Goal: Use online tool/utility: Utilize a website feature to perform a specific function

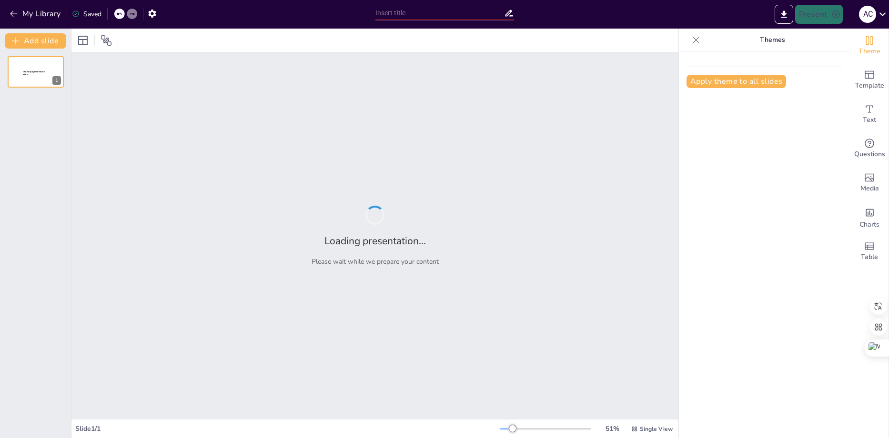
type input "Fortalecimiento de Derechos: Prevención de la Violencia Política Digital por Gé…"
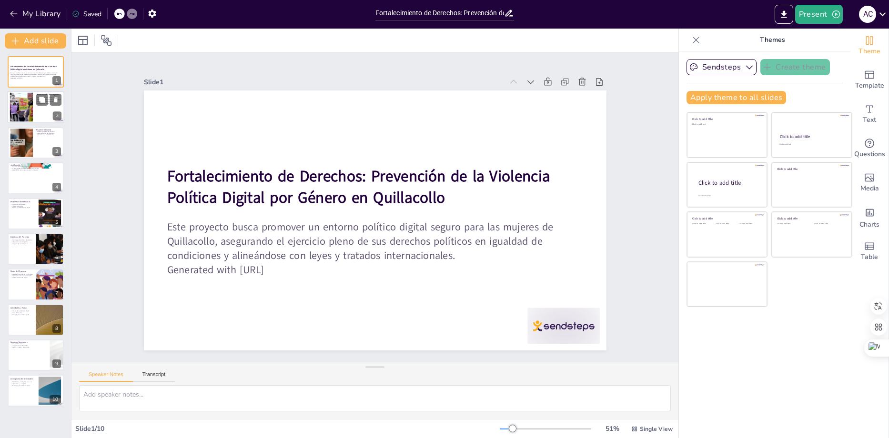
click at [30, 106] on div at bounding box center [21, 107] width 51 height 29
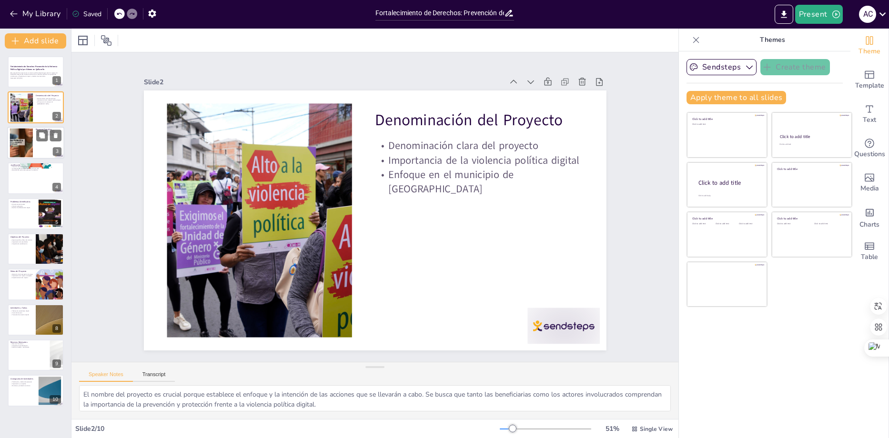
click at [31, 143] on div at bounding box center [21, 142] width 51 height 29
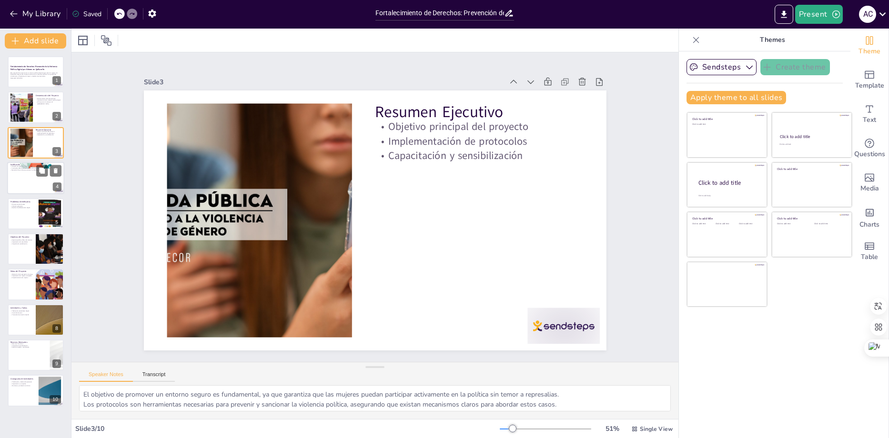
click at [32, 178] on div at bounding box center [35, 178] width 57 height 32
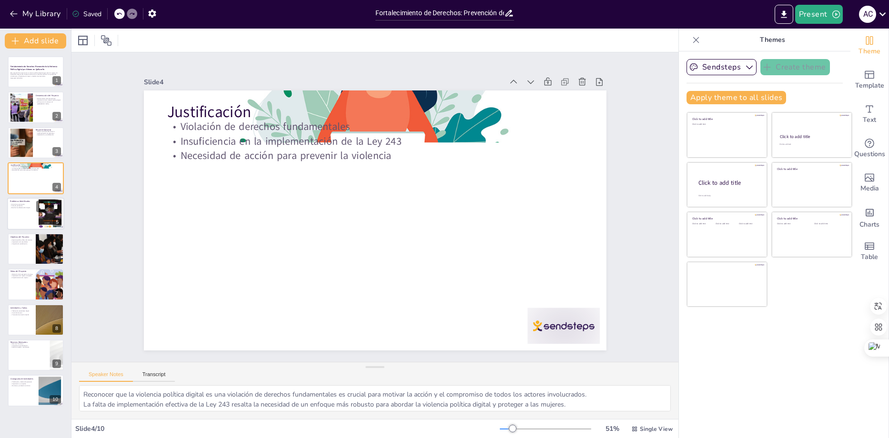
click at [25, 216] on div at bounding box center [35, 214] width 57 height 32
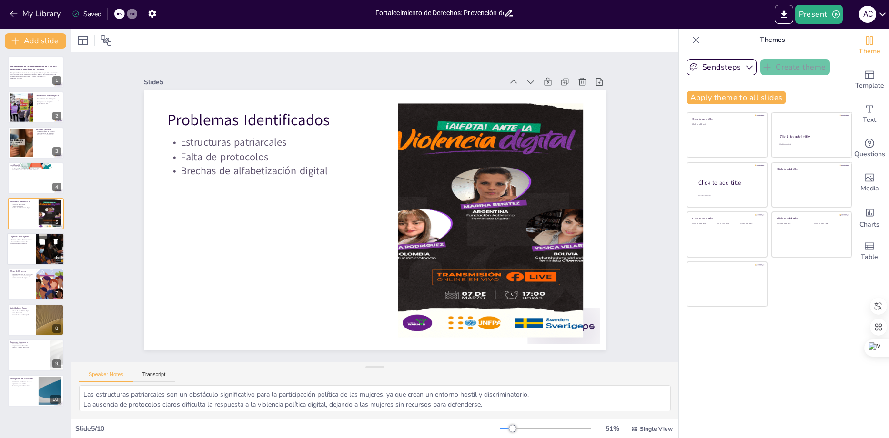
click at [26, 253] on div at bounding box center [35, 249] width 57 height 32
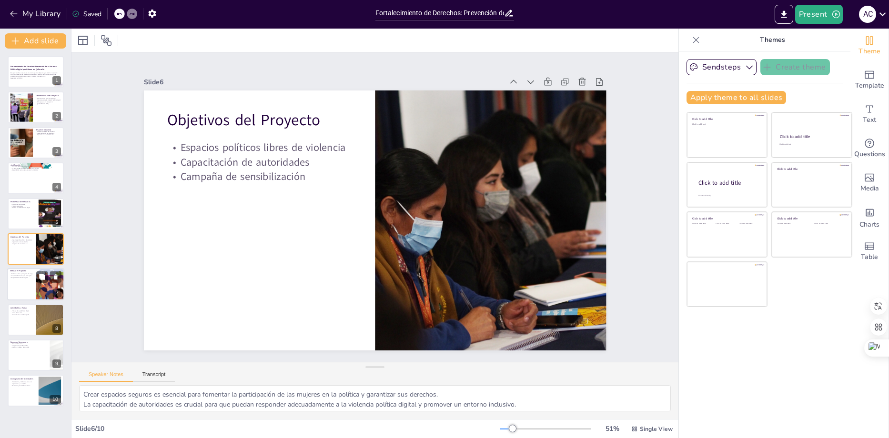
click at [22, 292] on div at bounding box center [35, 285] width 57 height 32
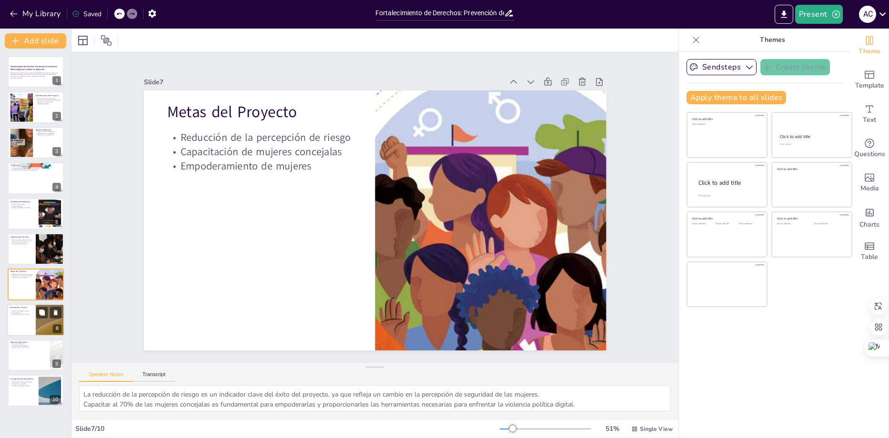
click at [26, 330] on div at bounding box center [35, 320] width 57 height 32
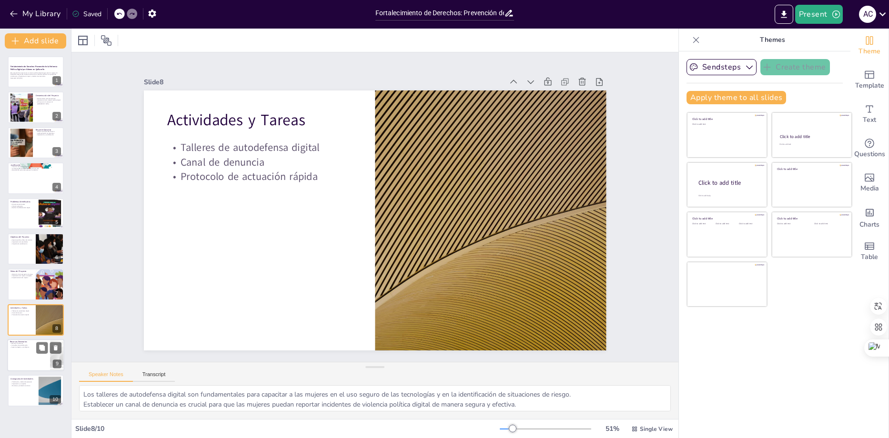
click at [33, 369] on div at bounding box center [35, 355] width 57 height 32
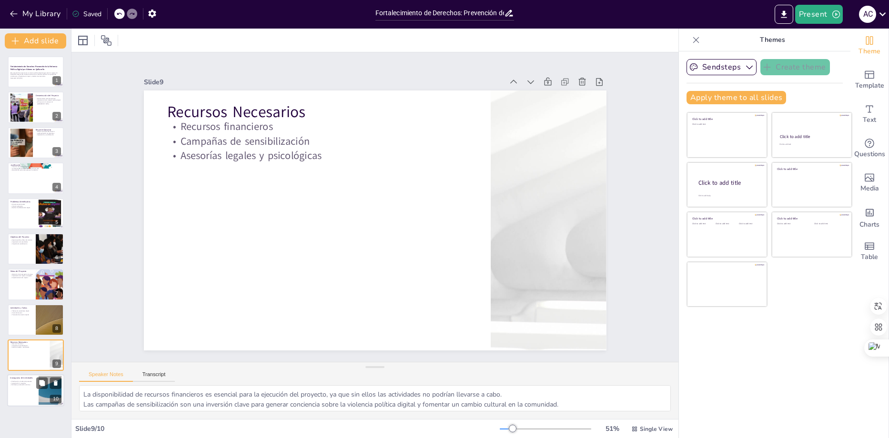
click at [31, 398] on div at bounding box center [35, 391] width 57 height 32
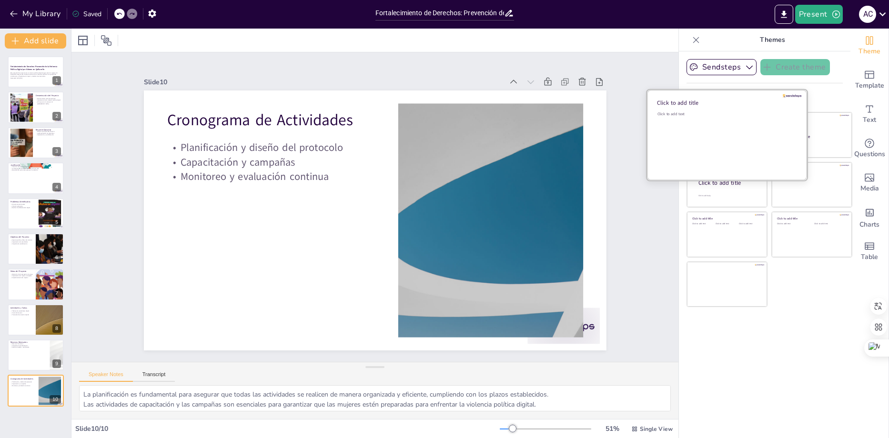
click at [708, 132] on div "Click to add text" at bounding box center [726, 141] width 136 height 59
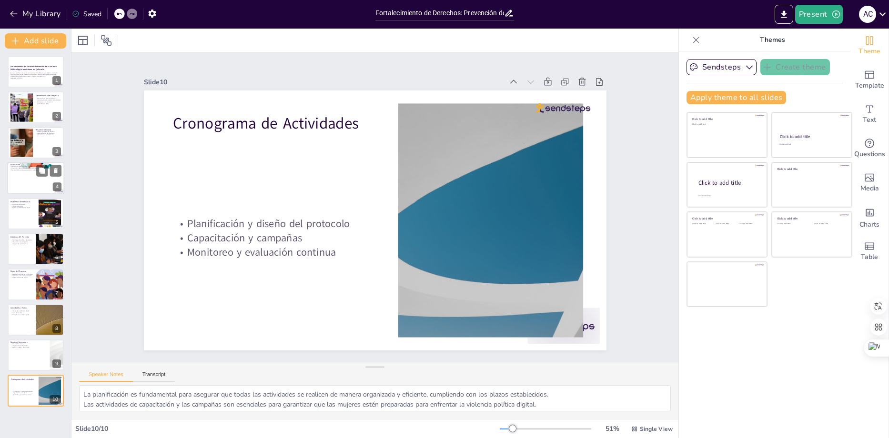
click at [31, 177] on div at bounding box center [35, 178] width 57 height 32
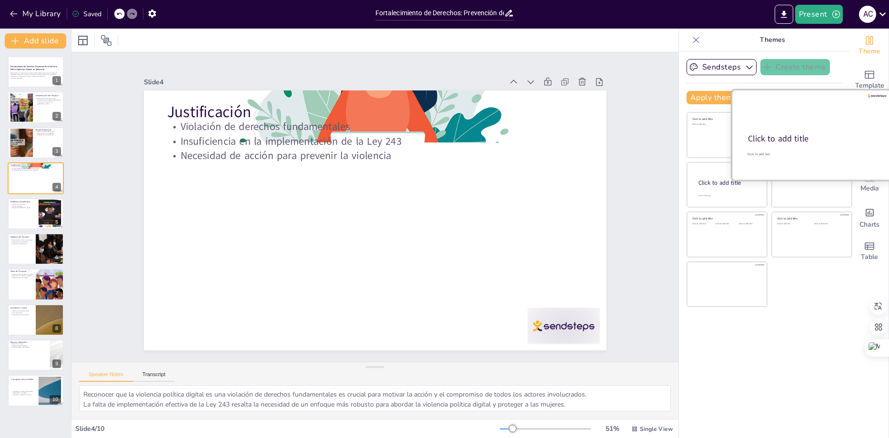
click at [818, 131] on div at bounding box center [812, 135] width 160 height 90
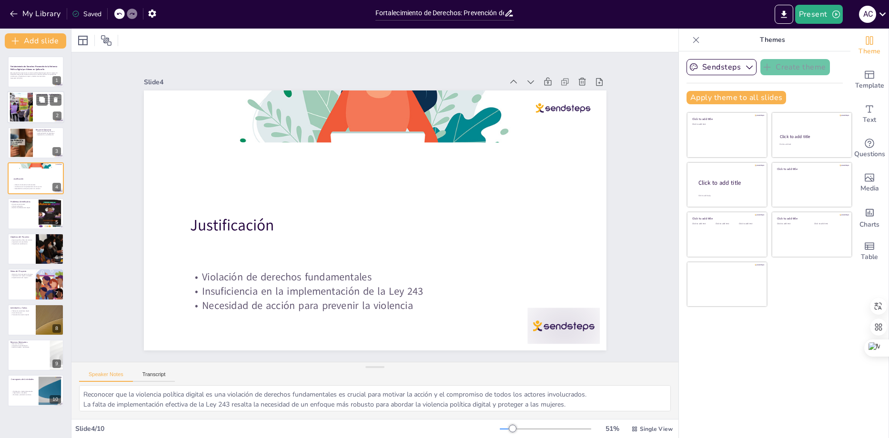
click at [34, 103] on div at bounding box center [35, 108] width 57 height 32
type textarea "El nombre del proyecto es crucial porque establece el enfoque y la intención de…"
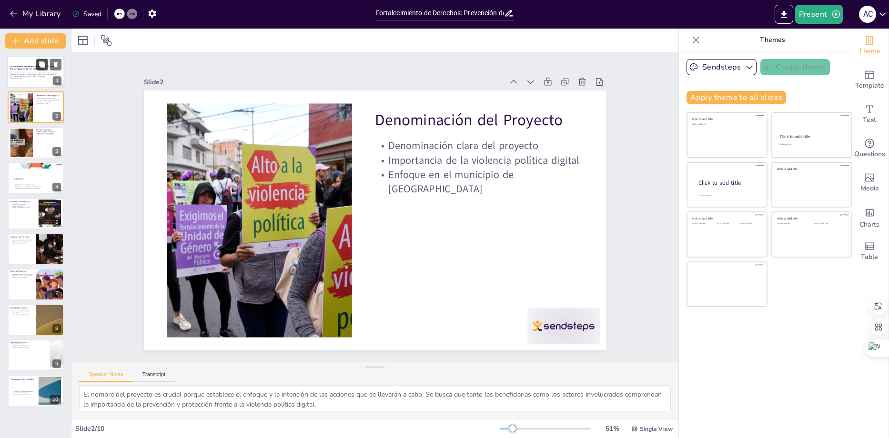
click at [37, 63] on button at bounding box center [41, 64] width 11 height 11
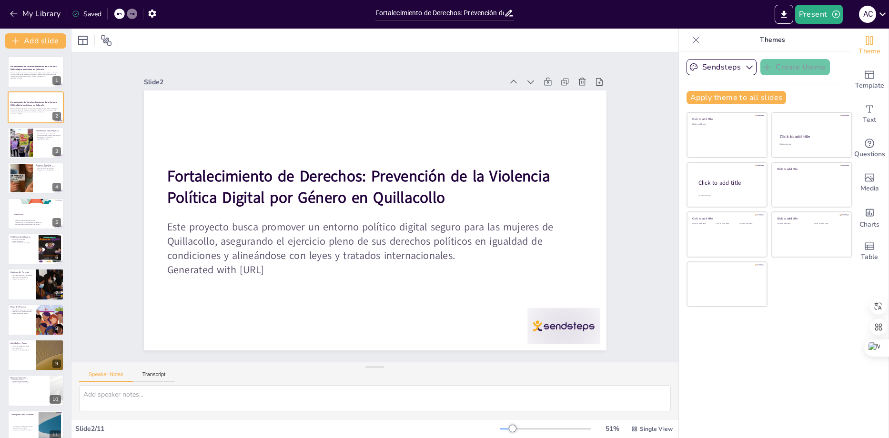
click at [4, 10] on div "My Library Saved" at bounding box center [80, 13] width 161 height 17
click at [10, 11] on icon "button" at bounding box center [14, 14] width 10 height 10
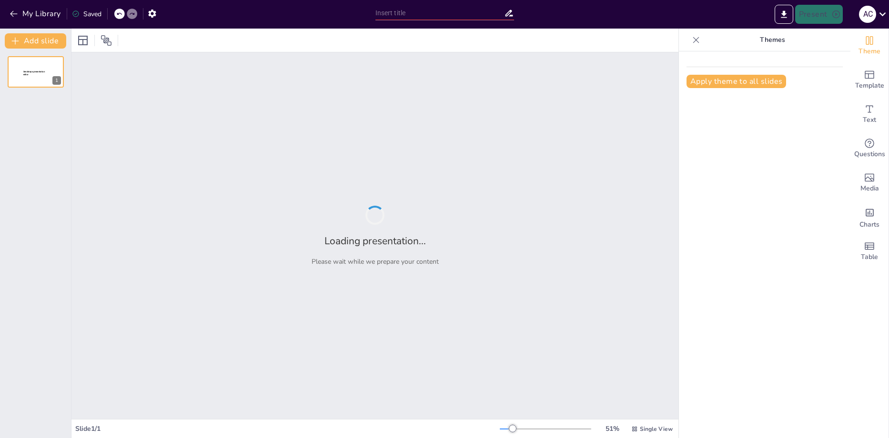
type input "Fortalecimiento de Derechos: Prevención de la Violencia Política Digital por Gé…"
type input "Fortaleciendo la Participación Política Femenina: Estrategias Contra la Violenc…"
